Goal: Task Accomplishment & Management: Manage account settings

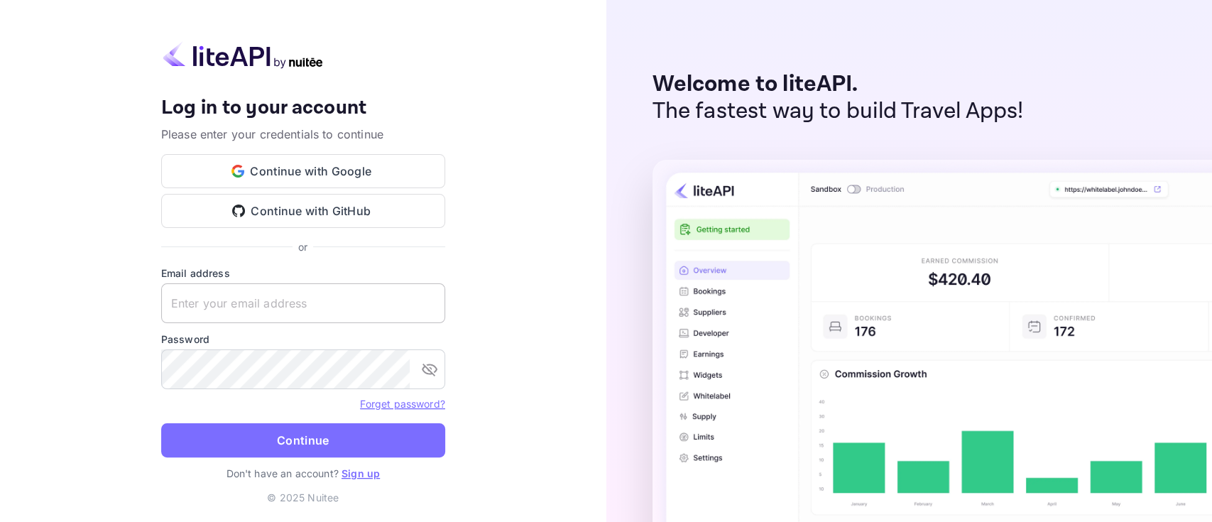
click at [332, 315] on input "text" at bounding box center [303, 303] width 284 height 40
click at [324, 187] on button "Continue with Google" at bounding box center [303, 171] width 284 height 34
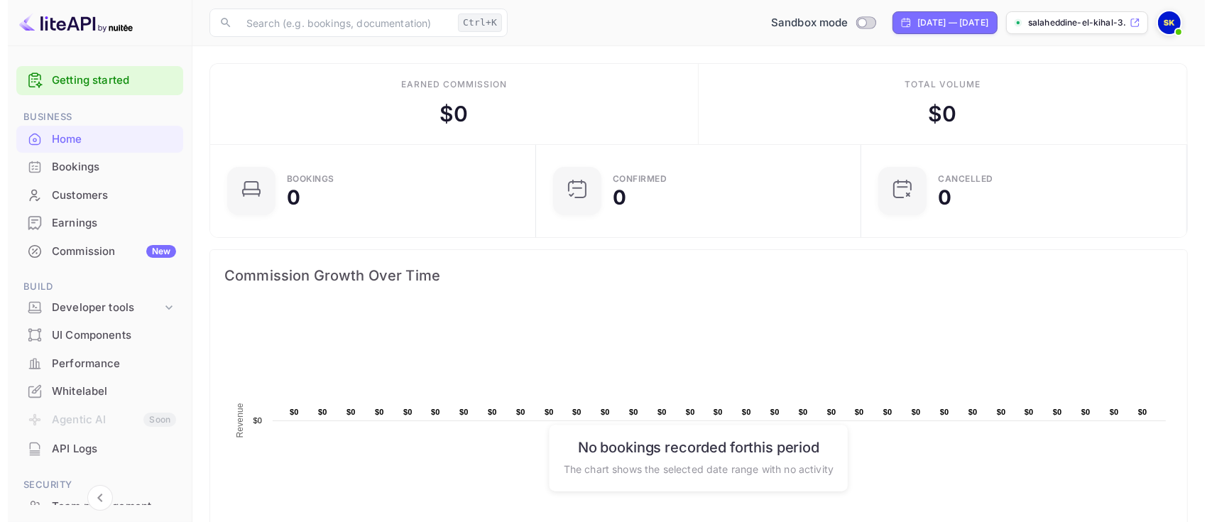
scroll to position [15, 15]
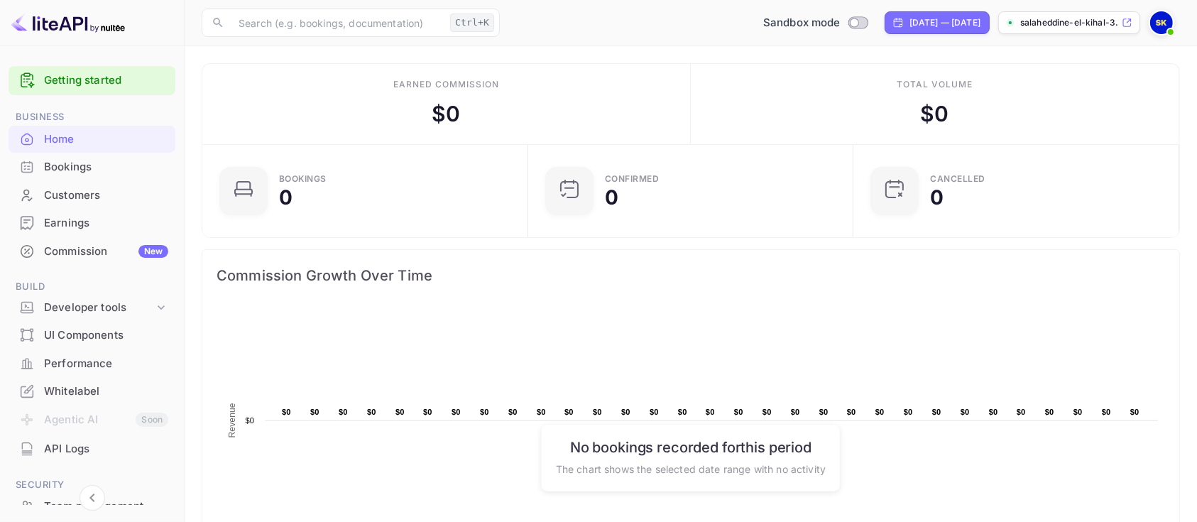
click at [1164, 28] on img at bounding box center [1161, 22] width 23 height 23
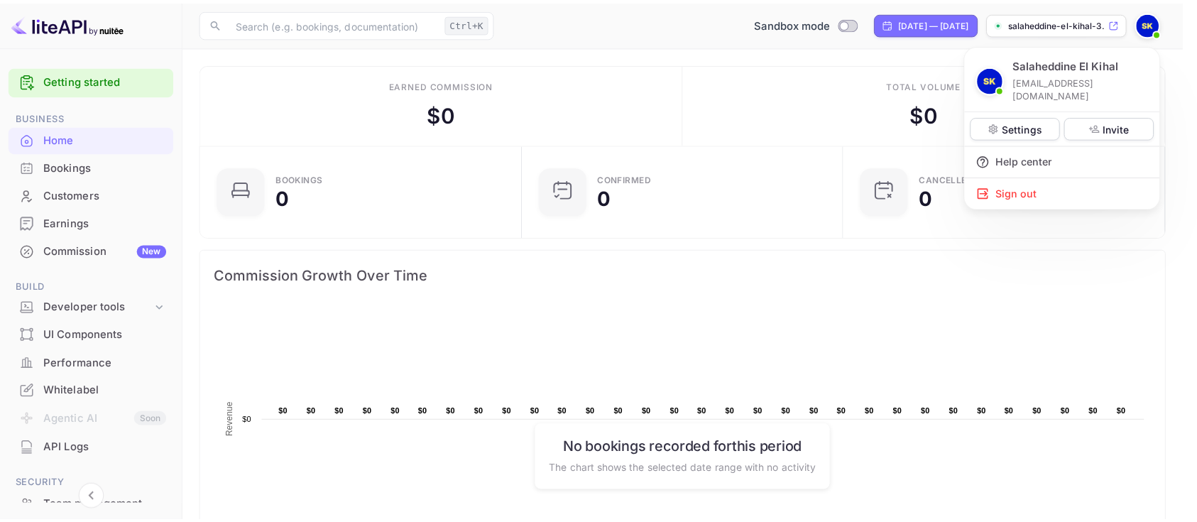
scroll to position [216, 302]
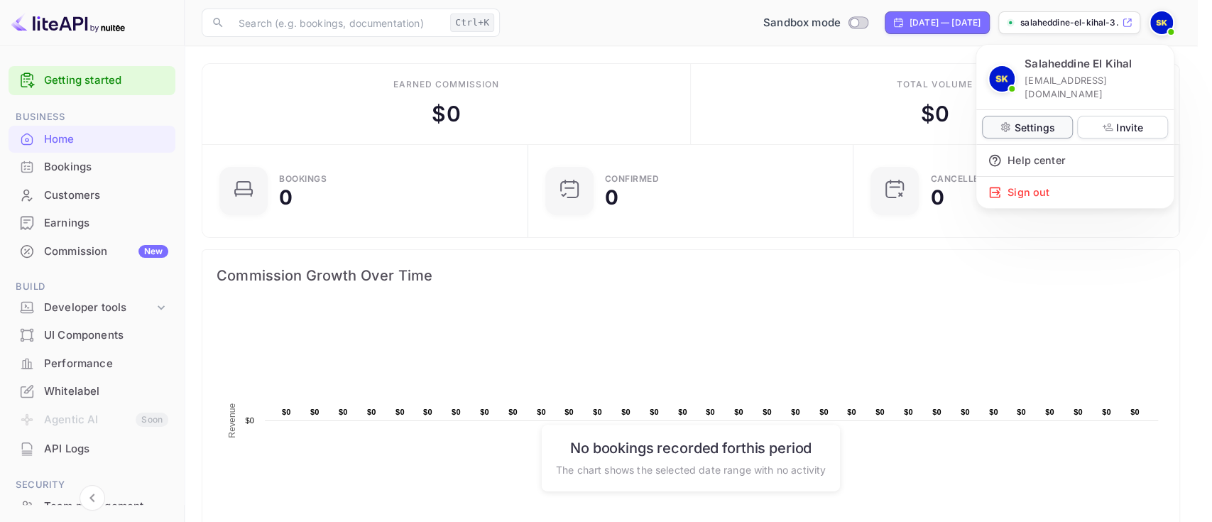
click at [1038, 120] on p "Settings" at bounding box center [1034, 127] width 40 height 15
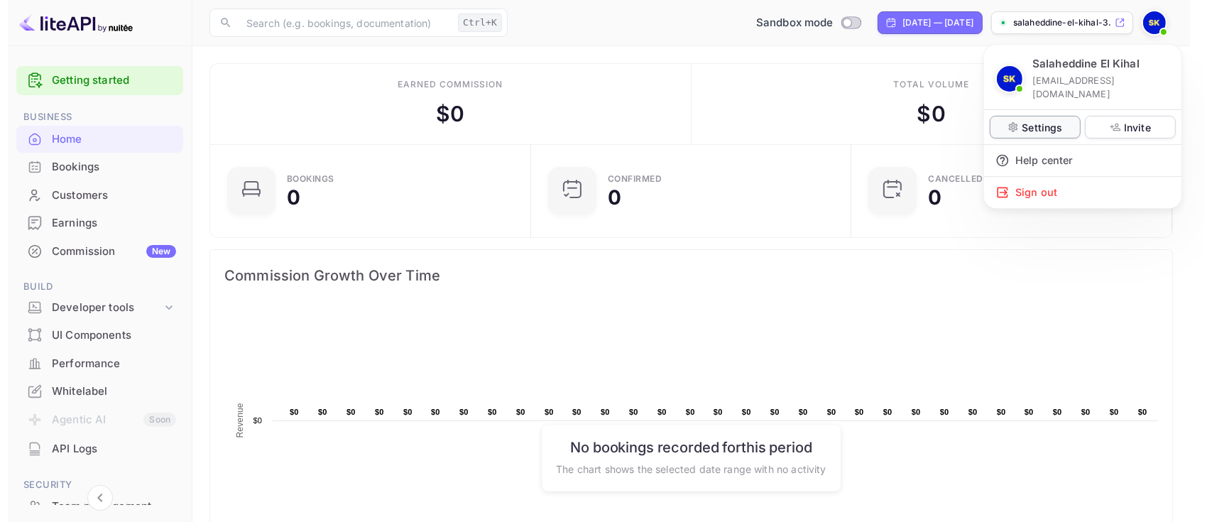
scroll to position [216, 303]
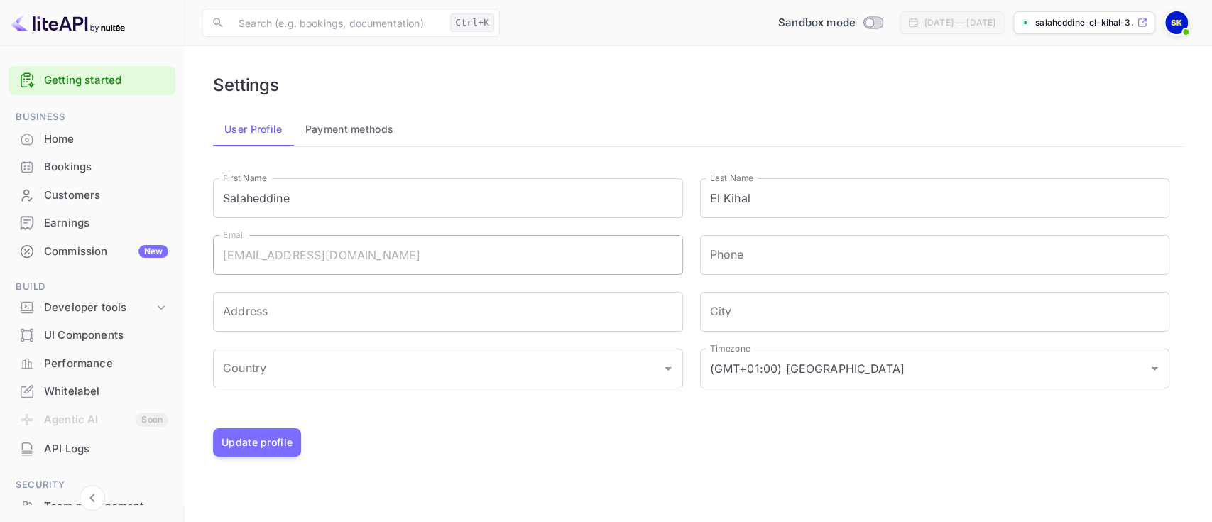
click at [376, 136] on button "Payment methods" at bounding box center [349, 129] width 111 height 34
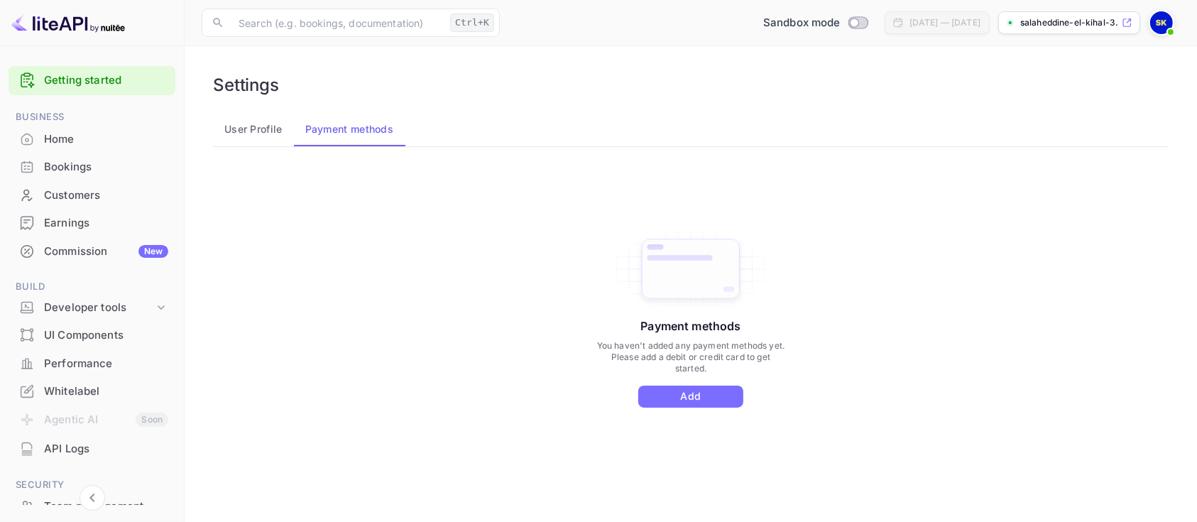
click at [264, 126] on button "User Profile" at bounding box center [253, 129] width 81 height 34
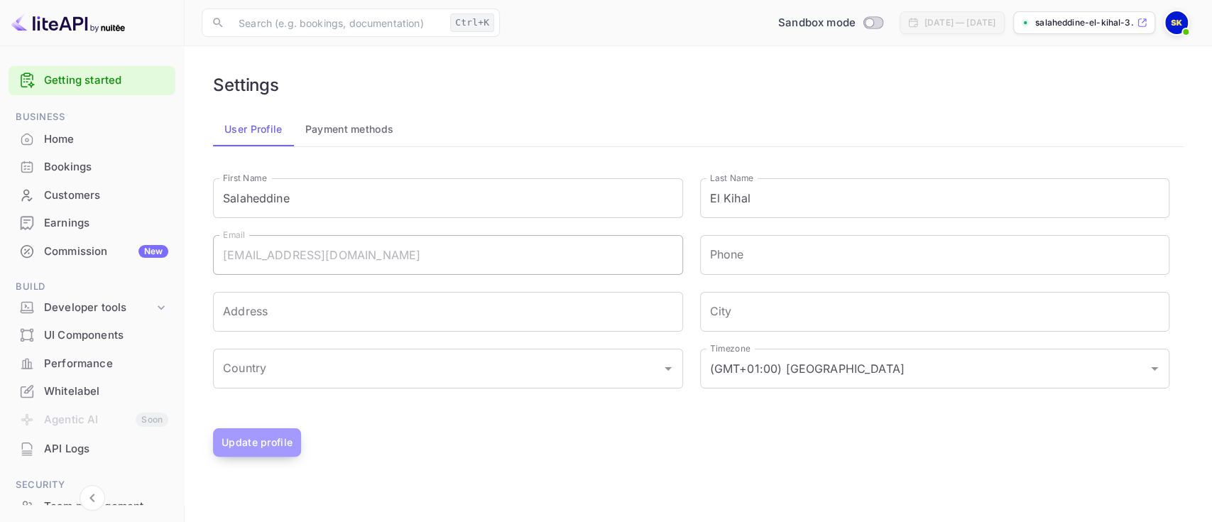
click at [259, 440] on button "Update profile" at bounding box center [257, 442] width 88 height 28
click at [1185, 19] on img at bounding box center [1176, 22] width 23 height 23
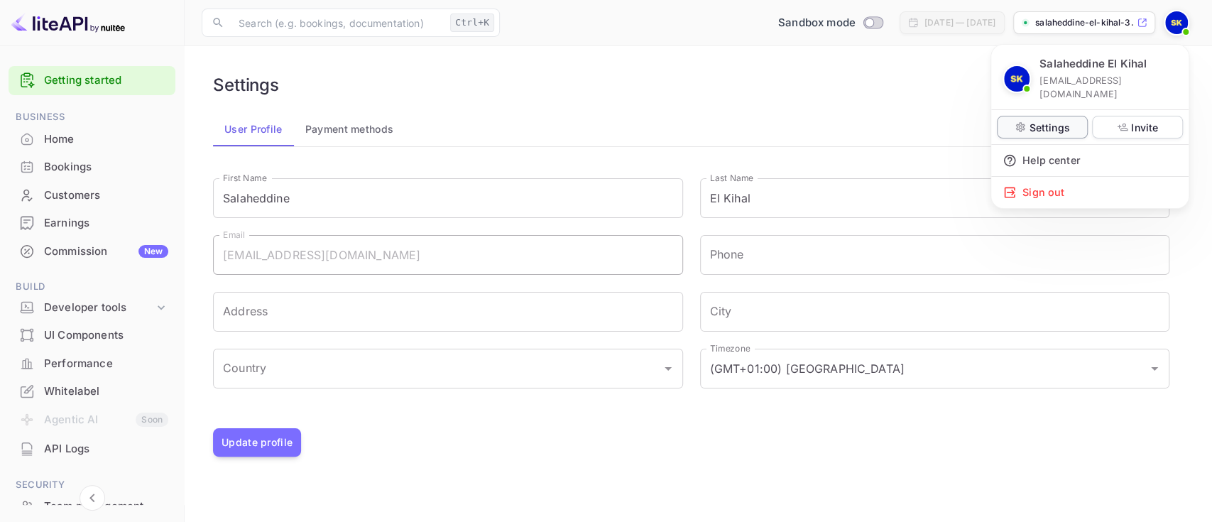
click at [1046, 120] on p "Settings" at bounding box center [1049, 127] width 40 height 15
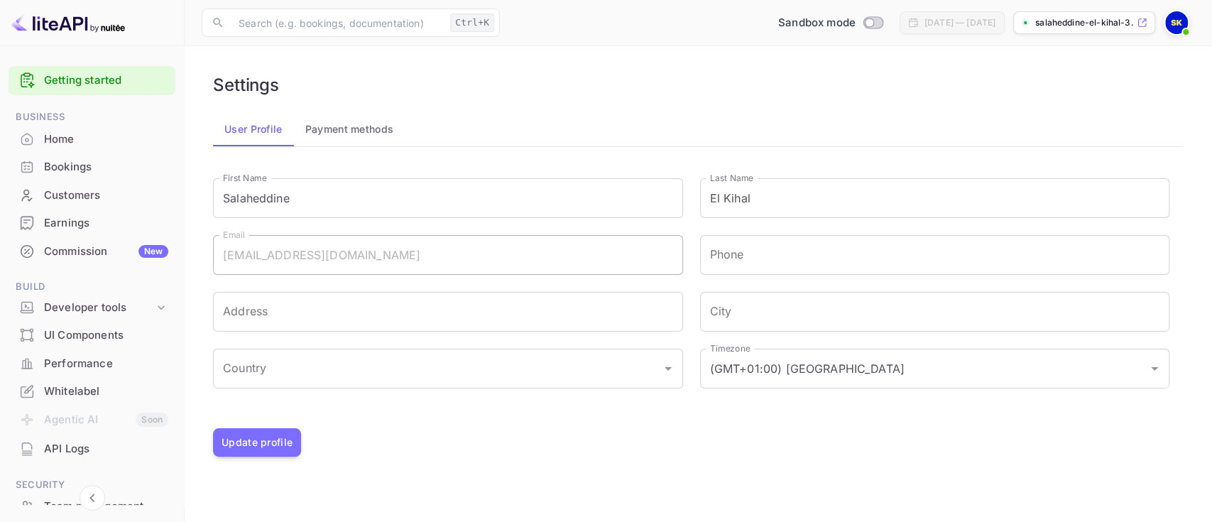
click at [362, 104] on div "Salaheddine El Kihal [EMAIL_ADDRESS][DOMAIN_NAME] Settings Invite Help center S…" at bounding box center [606, 261] width 1212 height 522
click at [358, 129] on div "Salaheddine El Kihal [EMAIL_ADDRESS][DOMAIN_NAME] Settings Invite Help center S…" at bounding box center [606, 261] width 1212 height 522
click at [336, 134] on div "Salaheddine El Kihal [EMAIL_ADDRESS][DOMAIN_NAME] Settings Invite Help center S…" at bounding box center [606, 261] width 1212 height 522
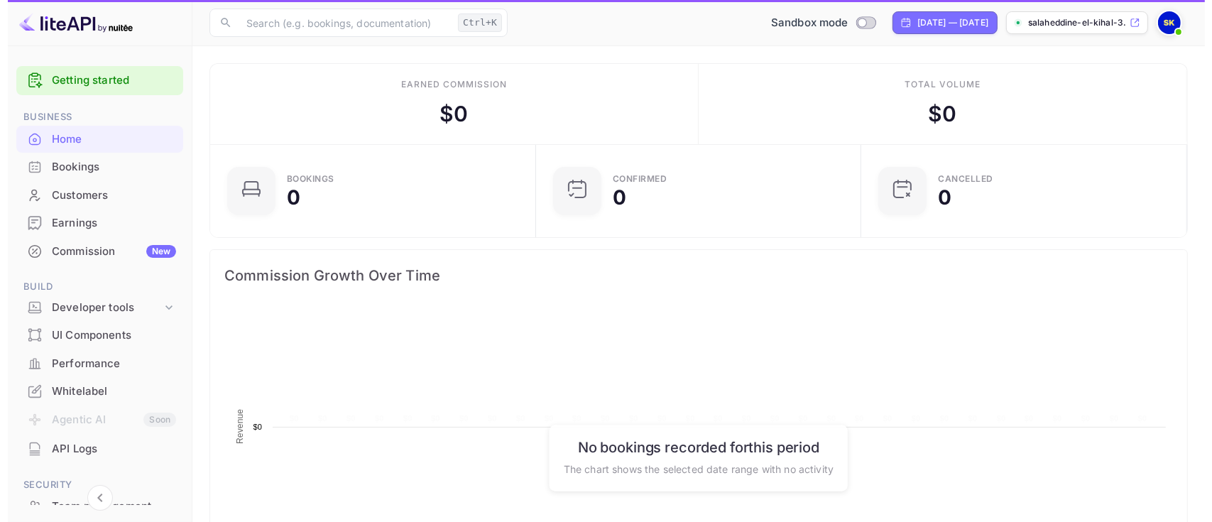
scroll to position [216, 303]
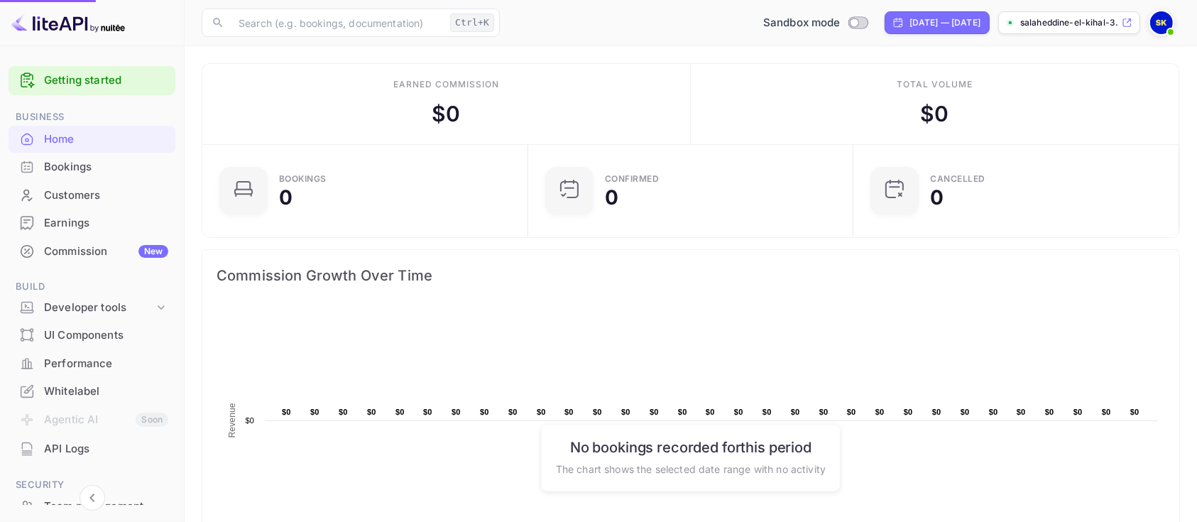
click at [1158, 22] on img at bounding box center [1161, 22] width 23 height 23
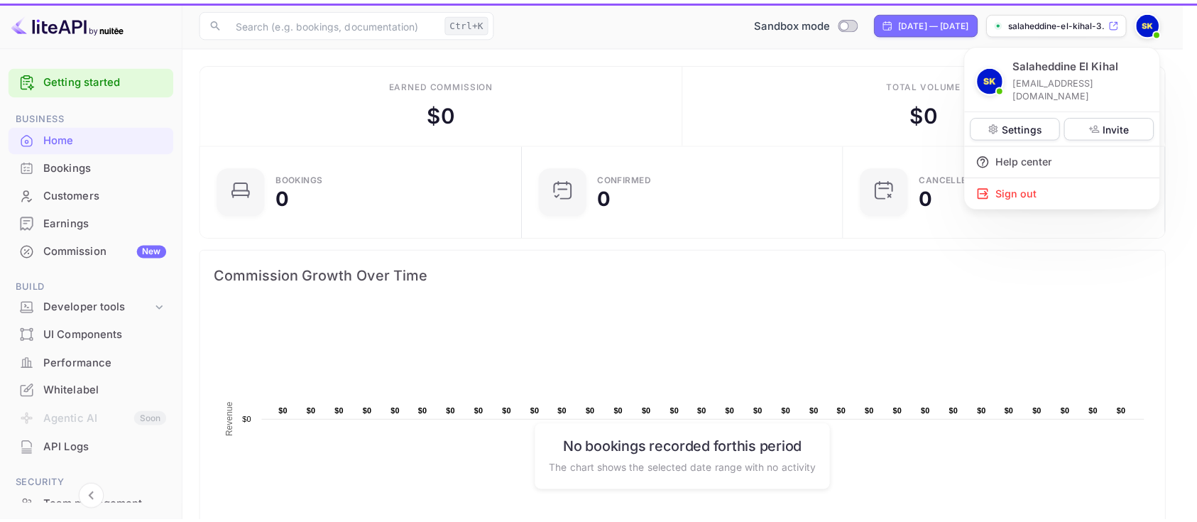
scroll to position [216, 302]
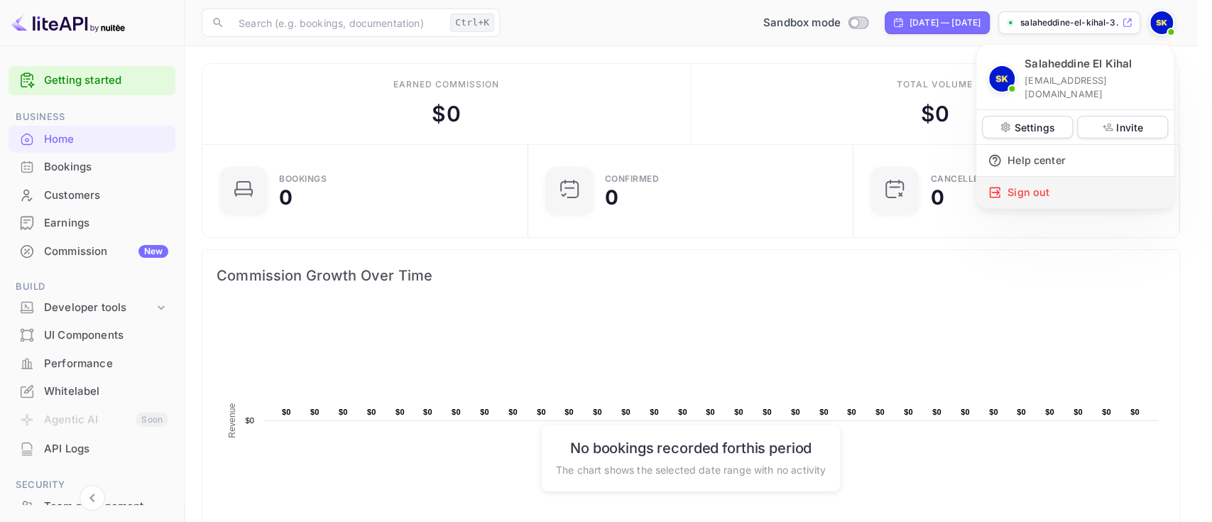
click at [1080, 177] on div "Sign out" at bounding box center [1074, 192] width 197 height 31
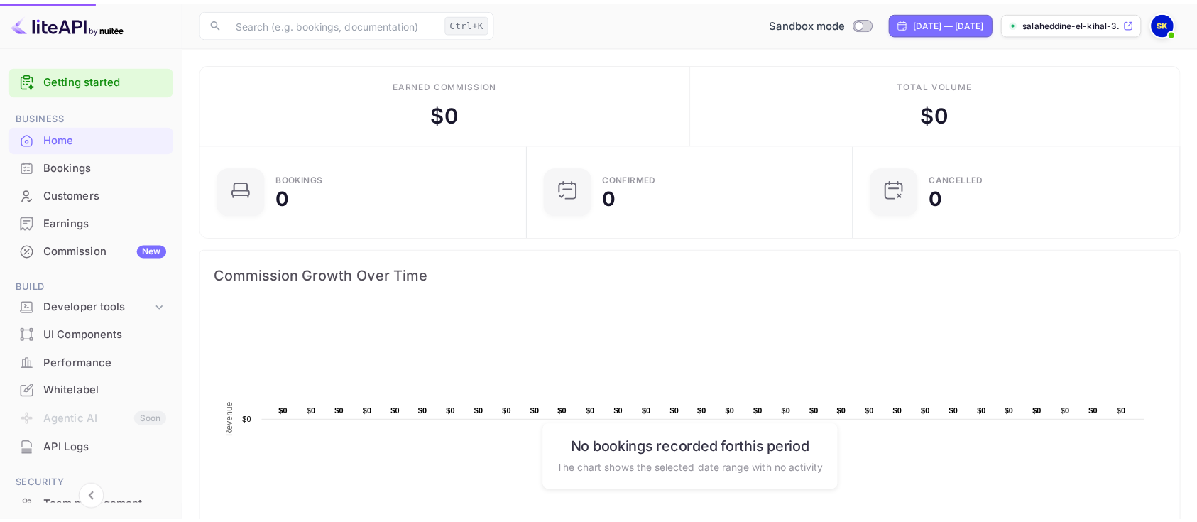
scroll to position [216, 303]
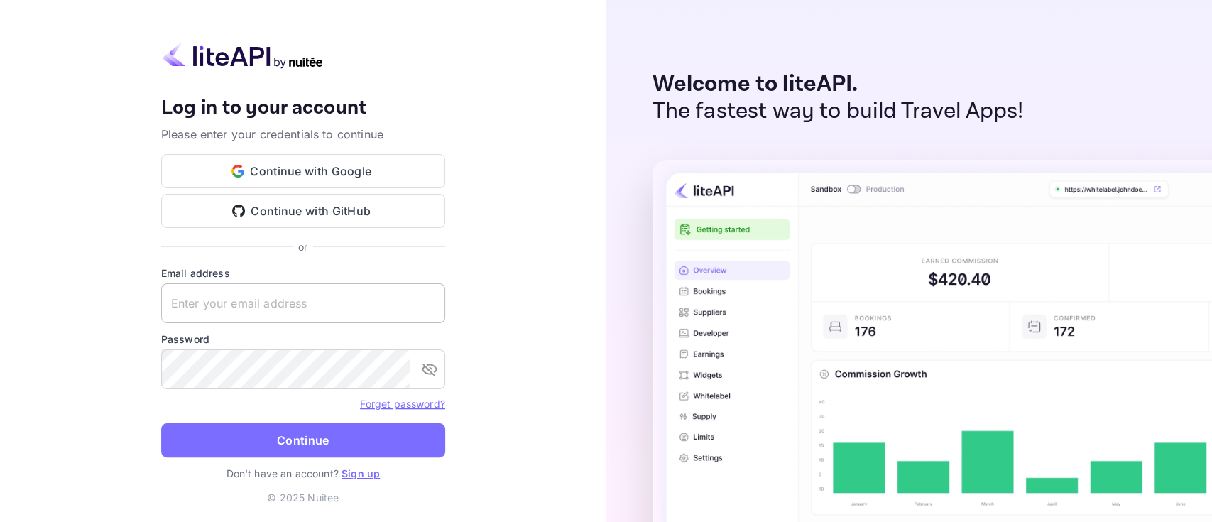
click at [308, 314] on input "text" at bounding box center [303, 303] width 284 height 40
click at [426, 369] on icon "toggle password visibility" at bounding box center [429, 369] width 17 height 17
click at [364, 317] on input "text" at bounding box center [303, 303] width 284 height 40
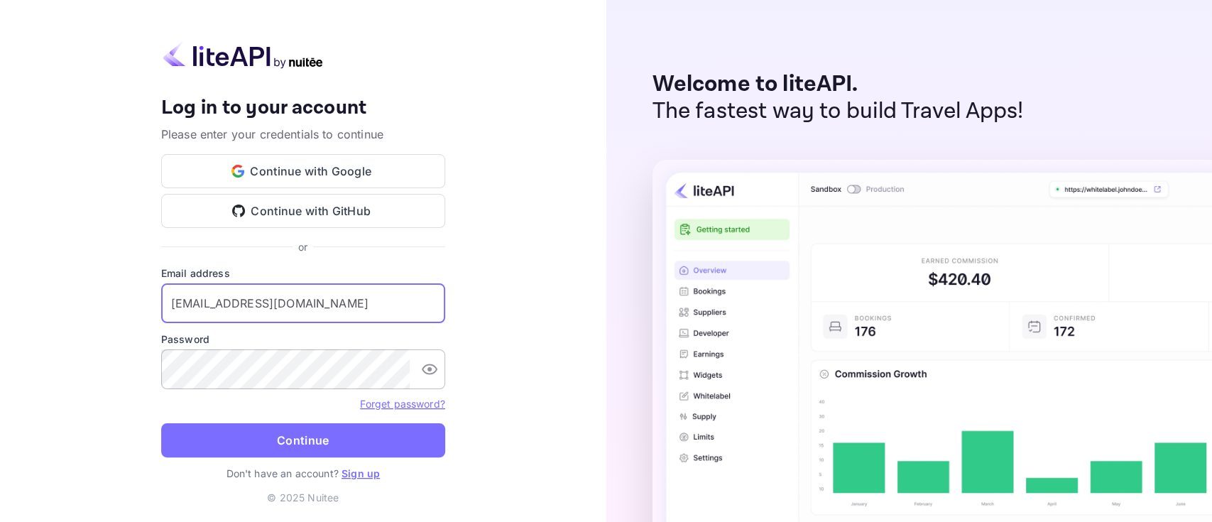
type input "[EMAIL_ADDRESS][DOMAIN_NAME]"
click at [161, 423] on button "Continue" at bounding box center [303, 440] width 284 height 34
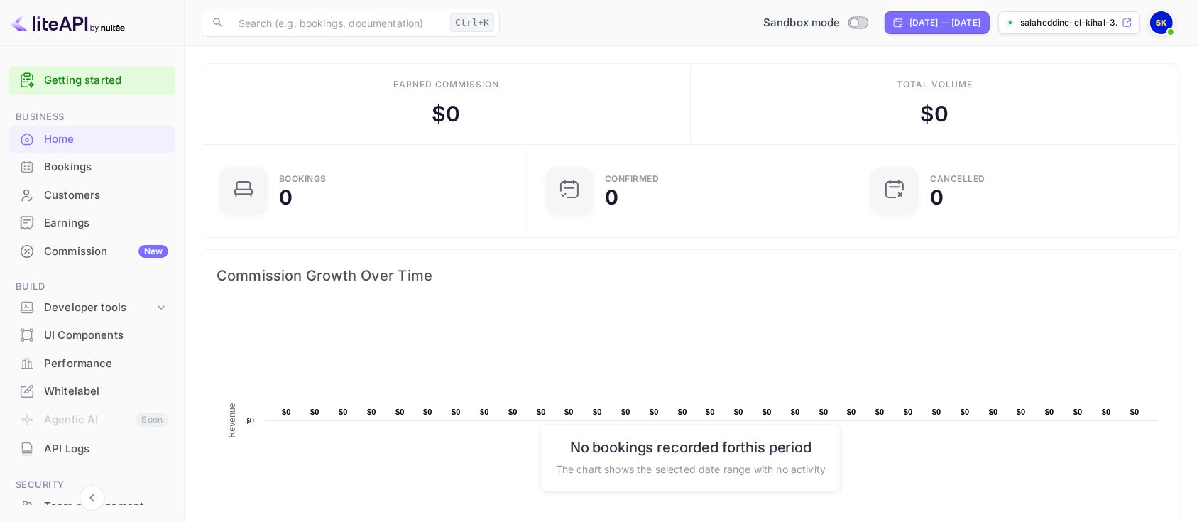
scroll to position [189, 0]
